Goal: Book appointment/travel/reservation

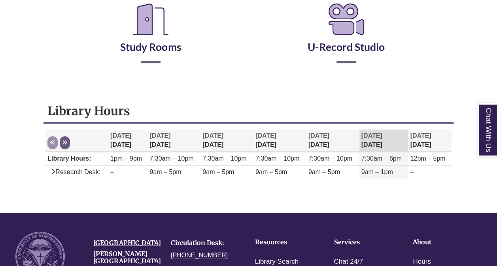
scroll to position [172, 0]
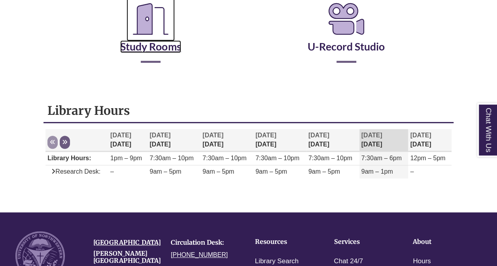
click at [143, 43] on link "Study Rooms" at bounding box center [150, 37] width 61 height 32
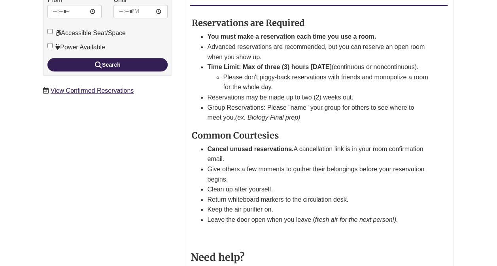
scroll to position [238, 0]
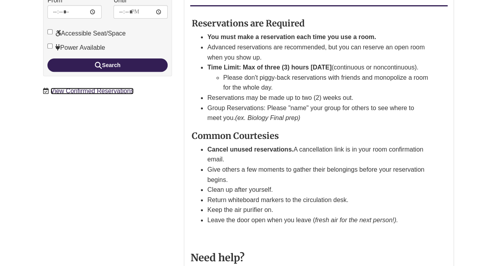
click at [115, 88] on link "View Confirmed Reservations" at bounding box center [92, 91] width 83 height 7
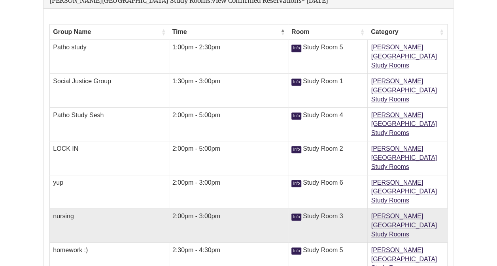
scroll to position [137, 0]
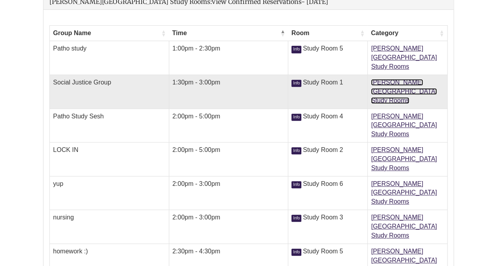
click at [385, 79] on link "Berntsen Library Study Rooms" at bounding box center [404, 91] width 66 height 25
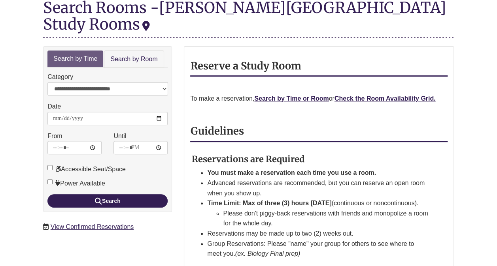
scroll to position [103, 0]
